Goal: Information Seeking & Learning: Learn about a topic

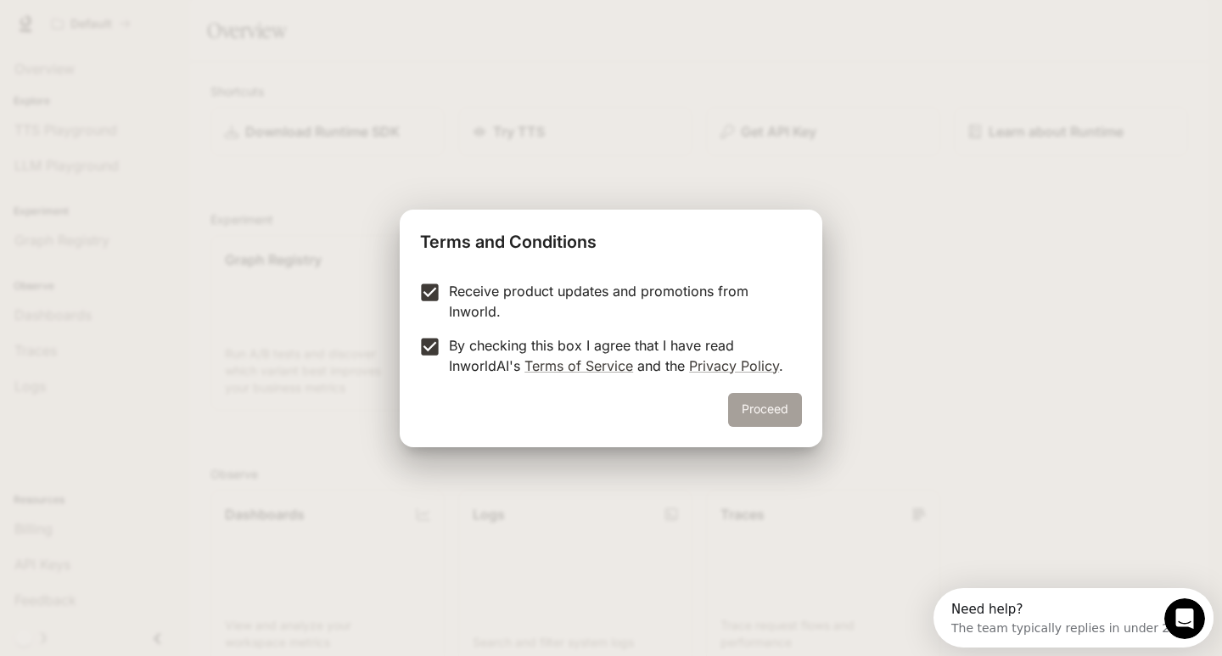
click at [782, 400] on button "Proceed" at bounding box center [765, 410] width 74 height 34
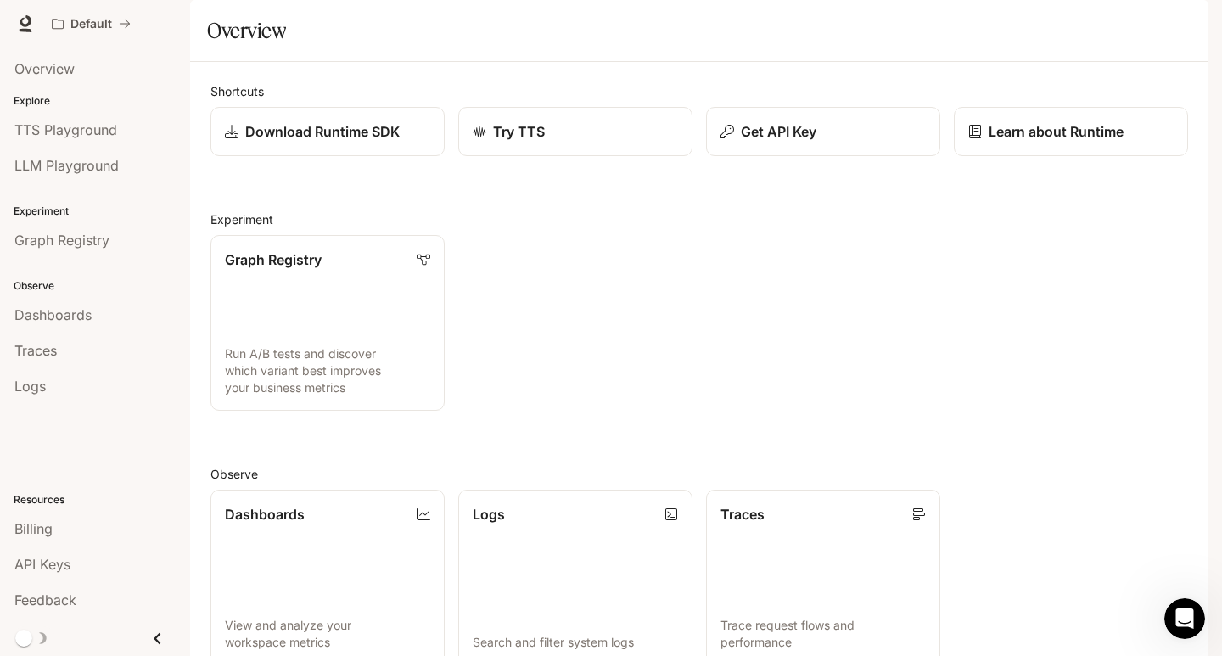
click at [1132, 16] on span "Documentation" at bounding box center [1106, 24] width 84 height 21
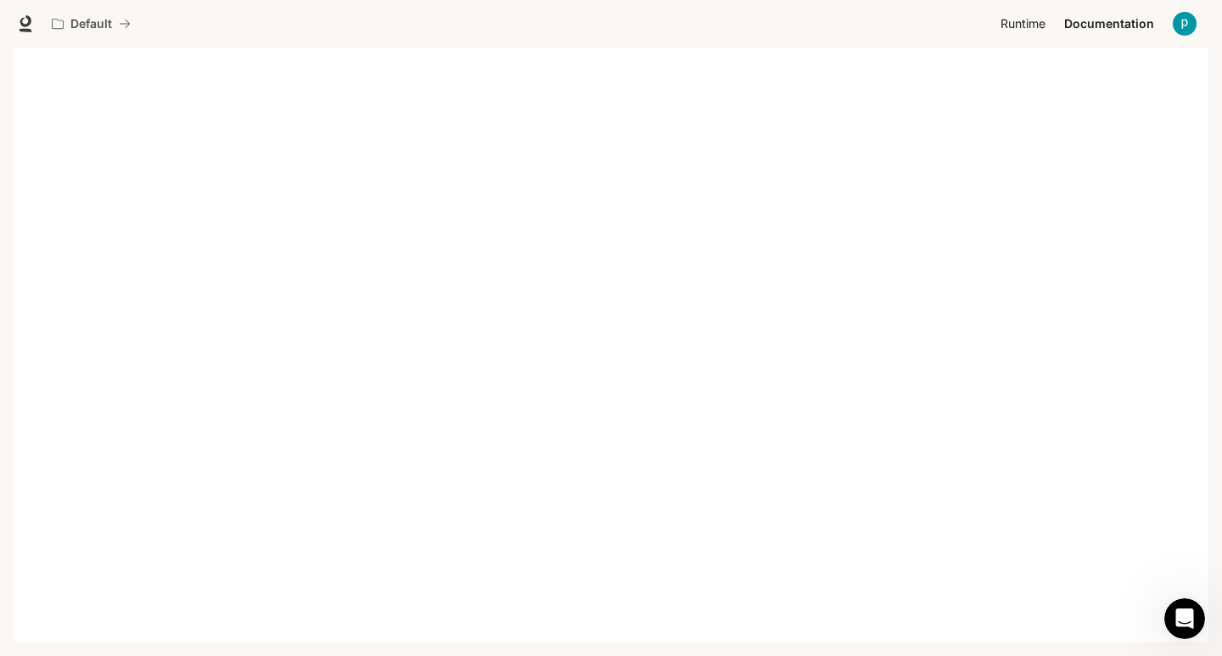
click at [1004, 22] on span "Runtime" at bounding box center [1022, 24] width 45 height 21
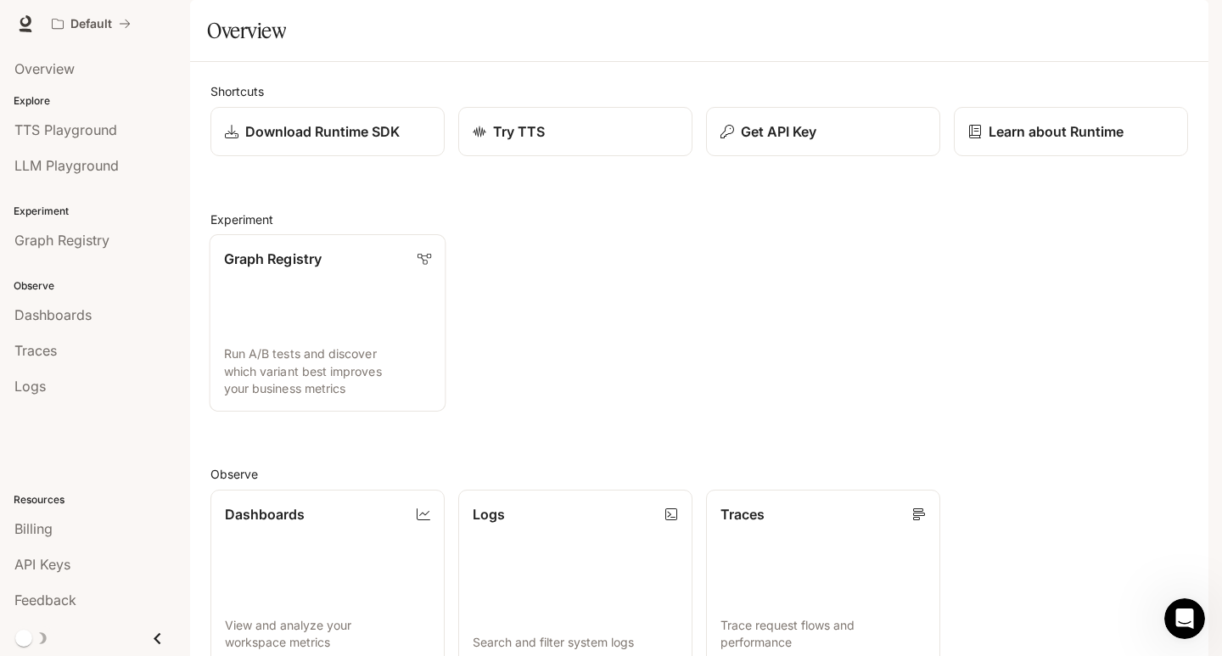
click at [277, 397] on p "Run A/B tests and discover which variant best improves your business metrics" at bounding box center [327, 371] width 207 height 52
